Goal: Transaction & Acquisition: Purchase product/service

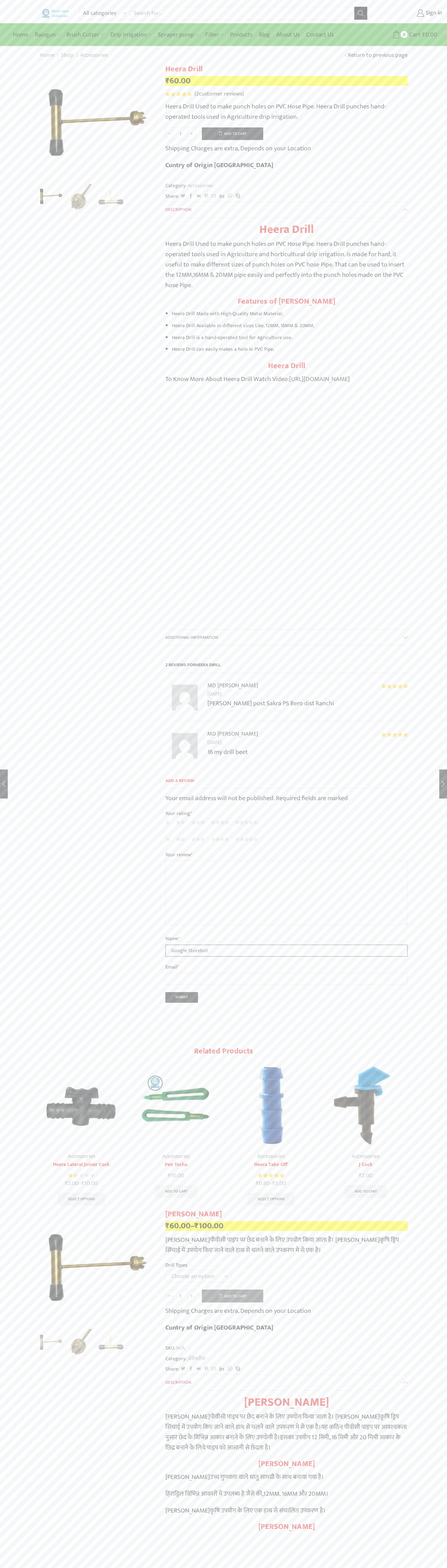
type input "Google Storebot"
click at [233, 133] on button "Add to cart" at bounding box center [232, 133] width 62 height 13
click at [406, 35] on span "Cart" at bounding box center [410, 35] width 13 height 9
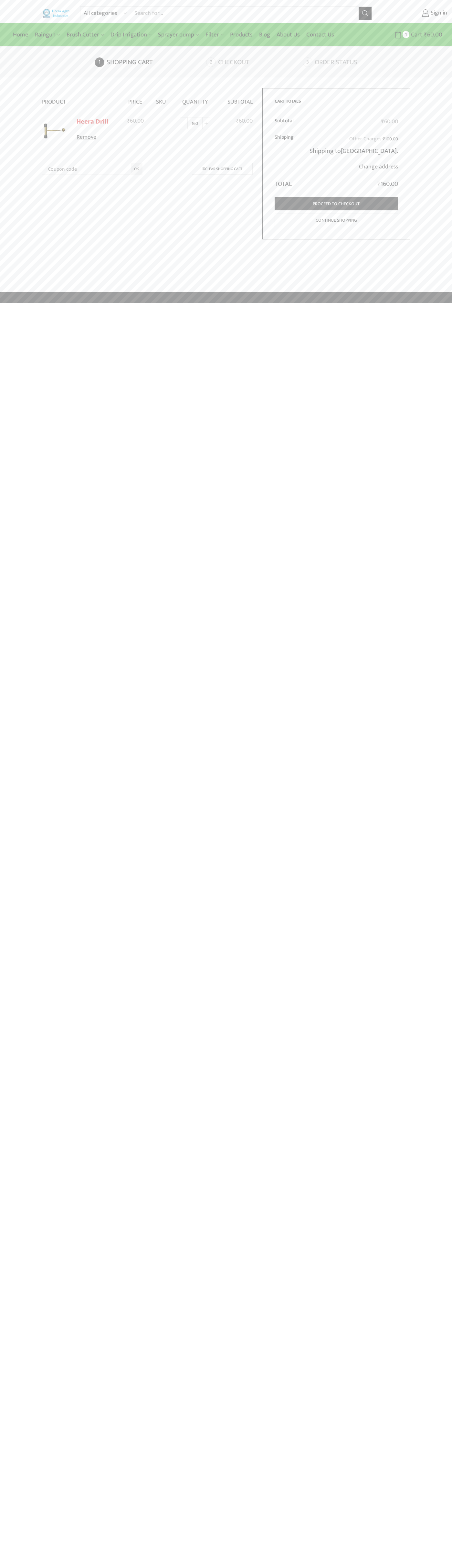
type input "1600"
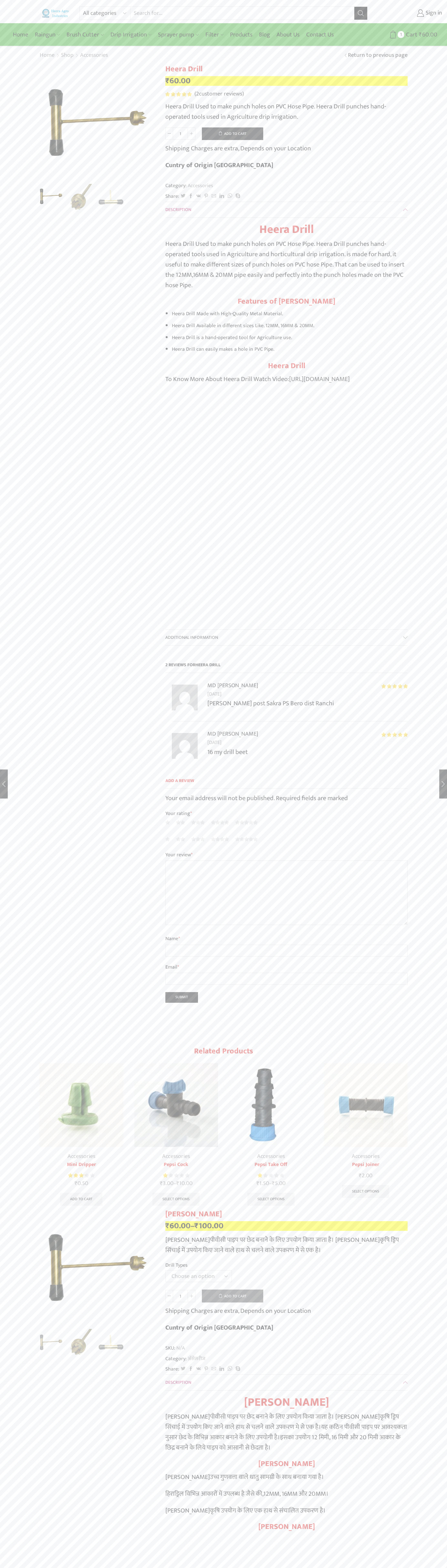
click at [178, 94] on span "2" at bounding box center [178, 94] width 27 height 4
